Goal: Navigation & Orientation: Find specific page/section

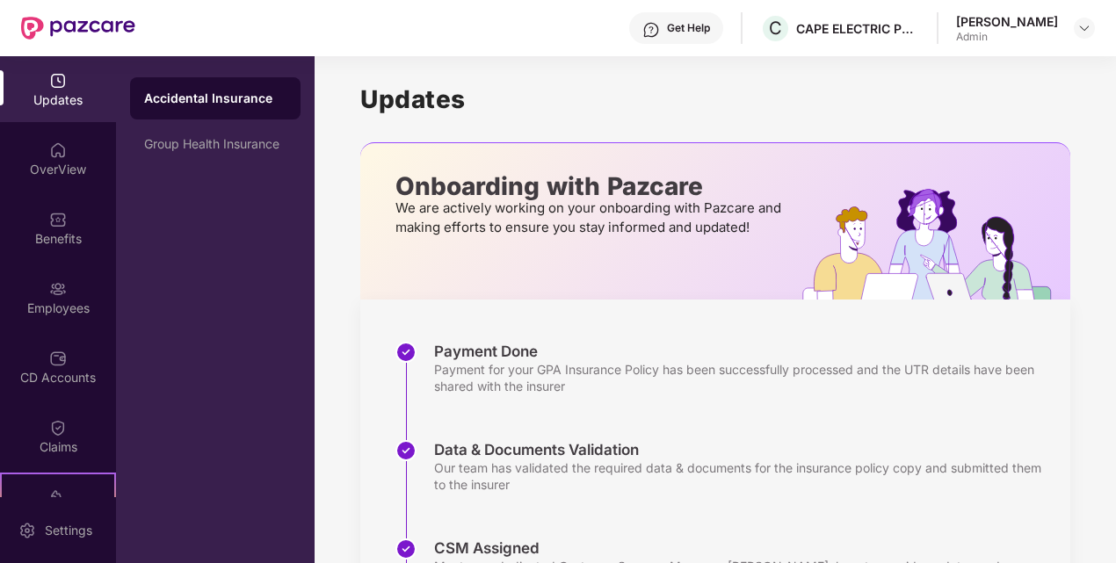
click at [92, 192] on div "Updates OverView Benefits Employees CD Accounts Claims Stepathon New Challenge …" at bounding box center [58, 276] width 116 height 441
click at [25, 164] on div "OverView" at bounding box center [58, 170] width 116 height 18
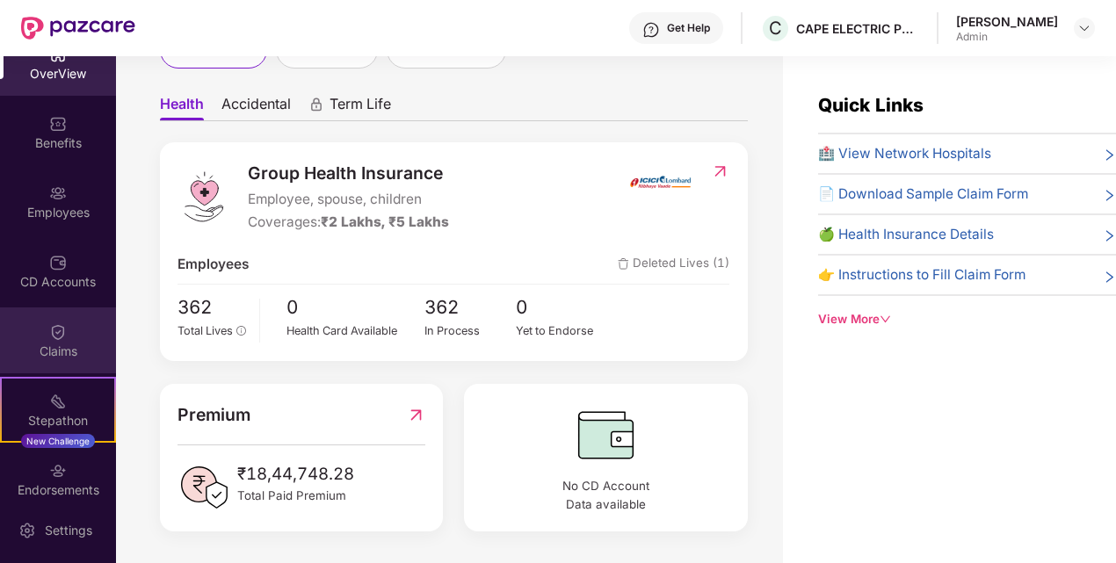
scroll to position [183, 0]
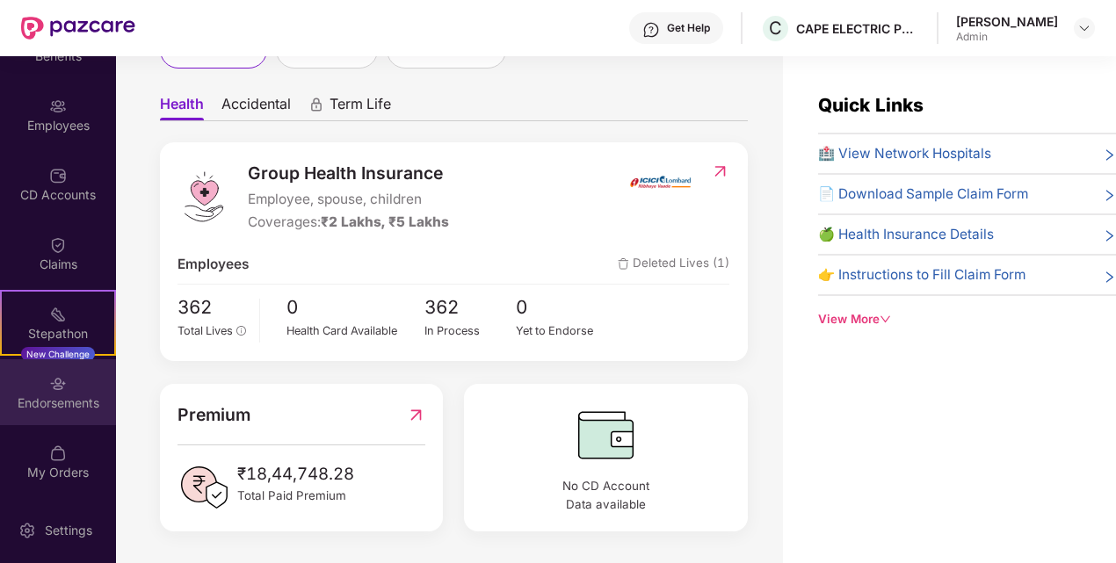
click at [51, 407] on div "Endorsements" at bounding box center [58, 404] width 116 height 18
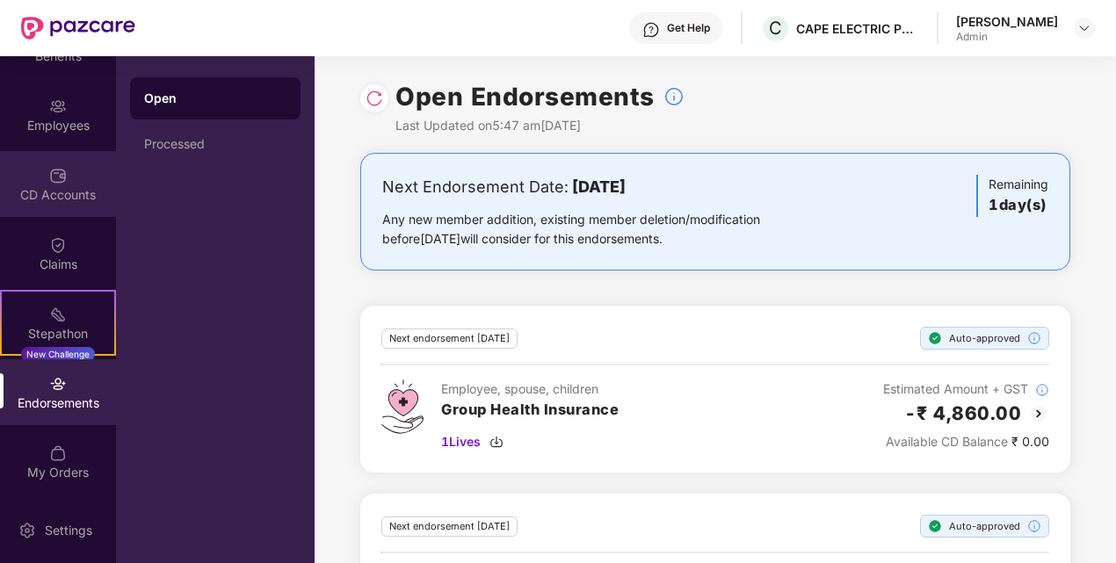
click at [50, 171] on img at bounding box center [58, 176] width 18 height 18
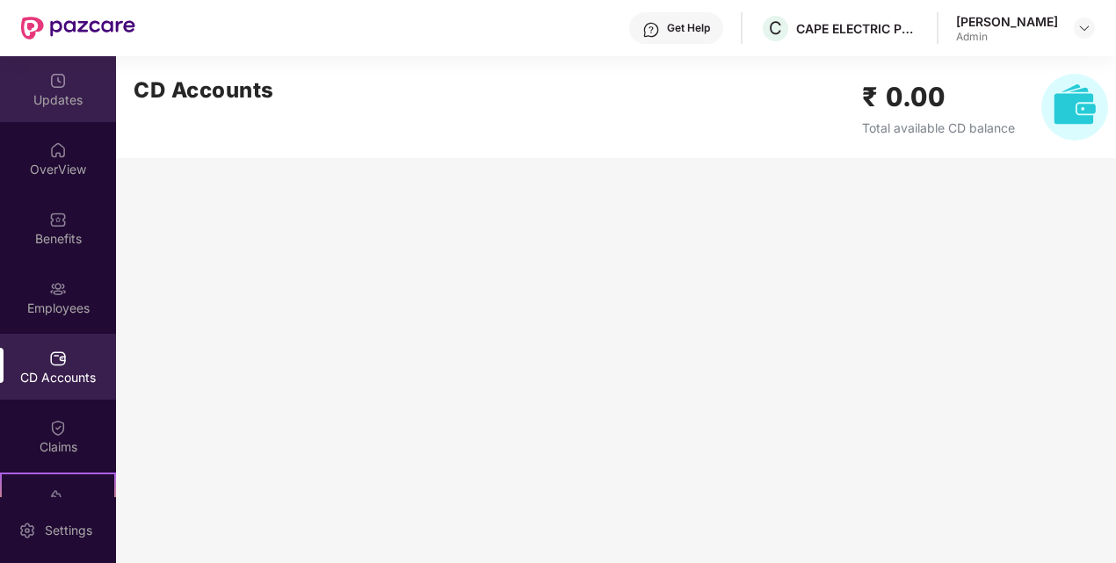
click at [59, 104] on div "Updates" at bounding box center [58, 100] width 116 height 18
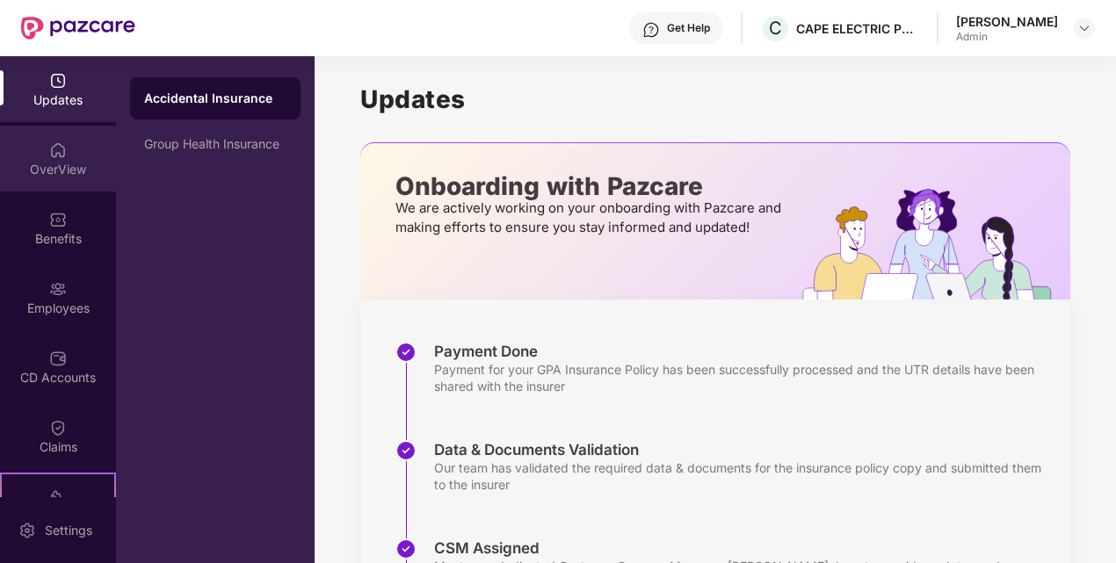
click at [71, 153] on div "OverView" at bounding box center [58, 159] width 116 height 66
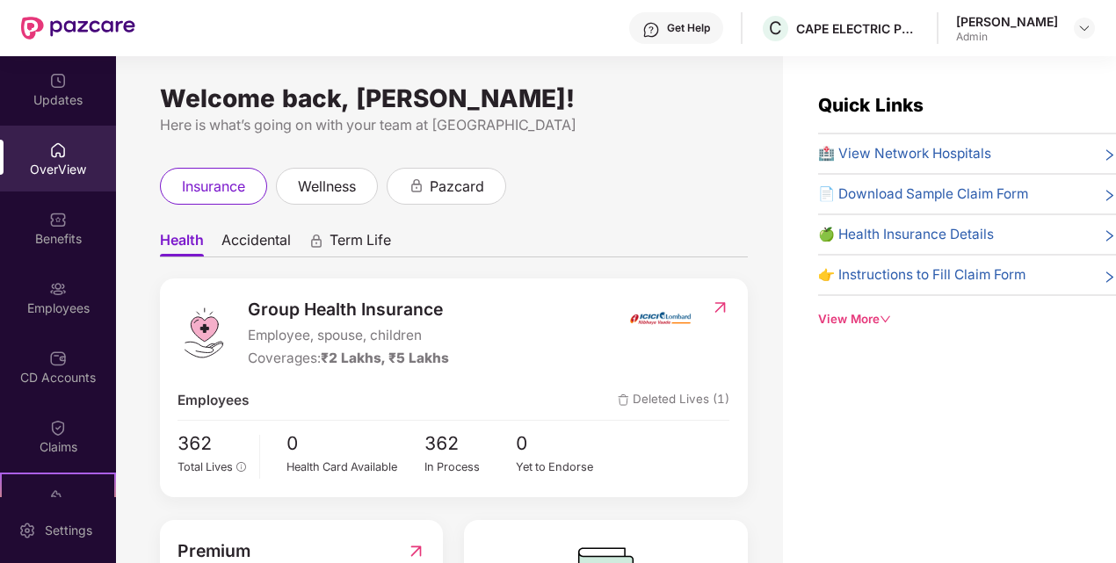
click at [703, 253] on ul "Health Accidental Term Life" at bounding box center [454, 239] width 588 height 35
